Goal: Task Accomplishment & Management: Manage account settings

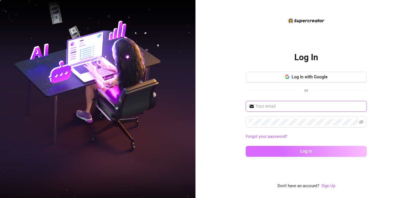
type input "[EMAIL_ADDRESS][DOMAIN_NAME]"
click at [306, 149] on span "Log in" at bounding box center [306, 151] width 12 height 5
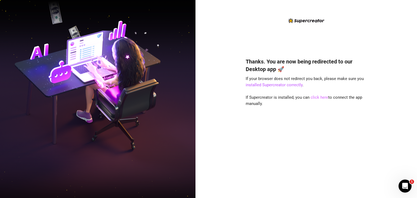
click at [321, 98] on link "click here" at bounding box center [319, 97] width 18 height 5
